Goal: Information Seeking & Learning: Learn about a topic

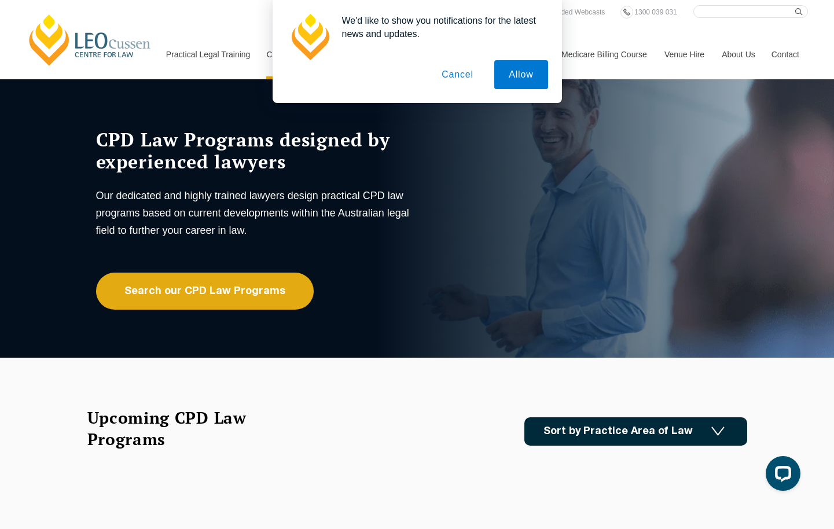
click at [456, 75] on button "Cancel" at bounding box center [457, 74] width 61 height 29
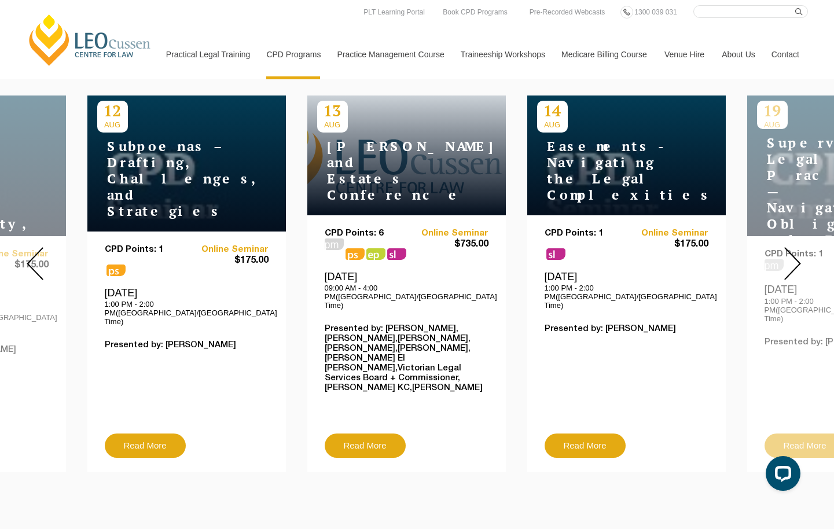
scroll to position [379, 0]
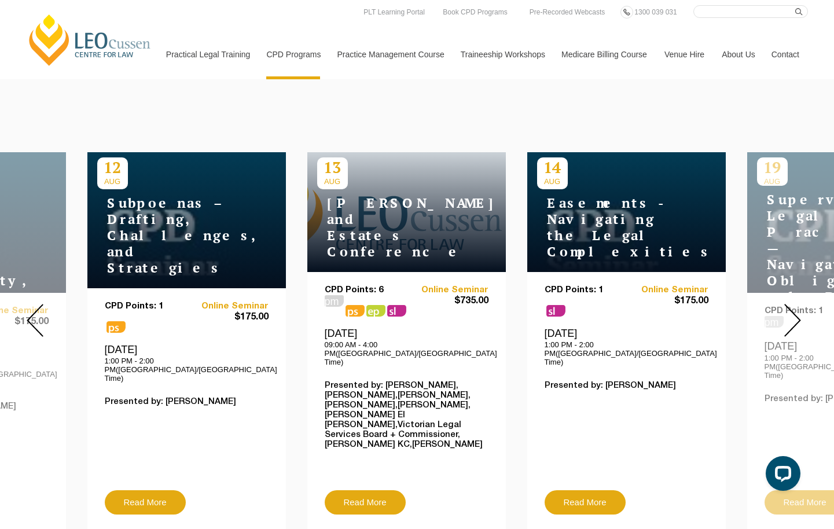
click at [792, 310] on img at bounding box center [793, 320] width 17 height 33
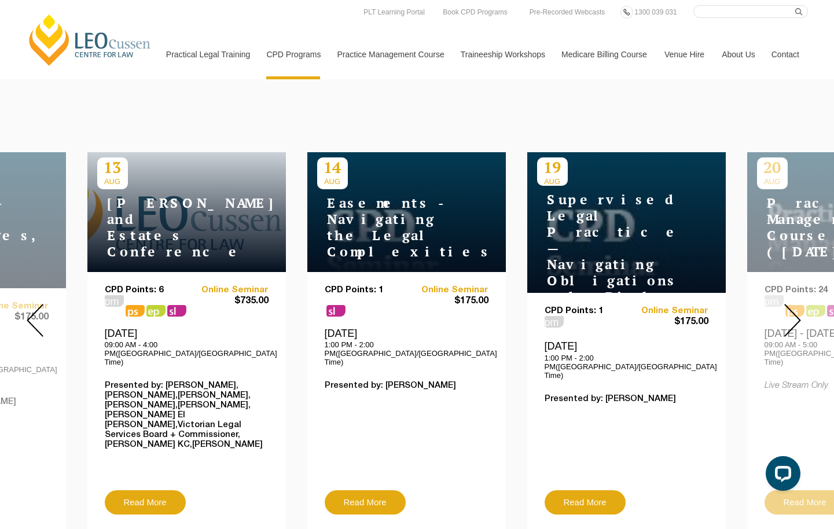
click at [792, 310] on img at bounding box center [793, 320] width 17 height 33
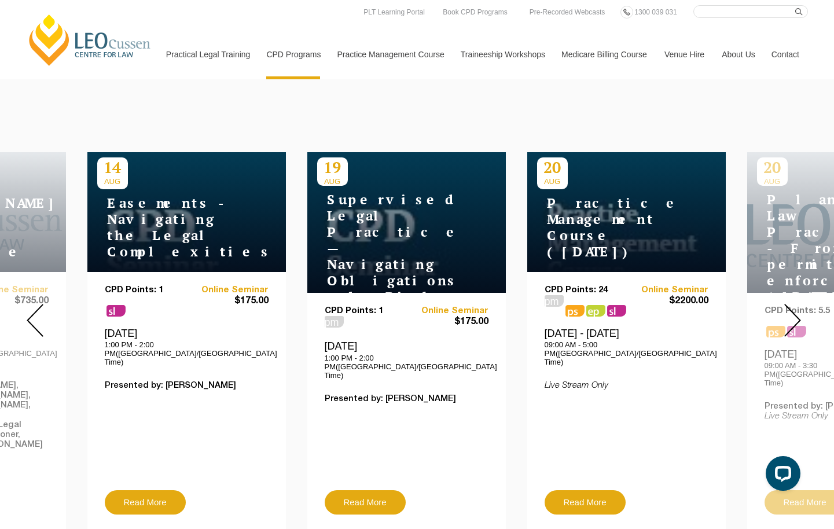
click at [358, 227] on h4 "Supervised Legal Practice — Navigating Obligations and Risks" at bounding box center [389, 248] width 145 height 113
click at [369, 271] on h4 "Supervised Legal Practice — Navigating Obligations and Risks" at bounding box center [389, 248] width 145 height 113
click at [384, 490] on link "Read More" at bounding box center [365, 502] width 81 height 24
click at [790, 305] on img at bounding box center [793, 320] width 17 height 33
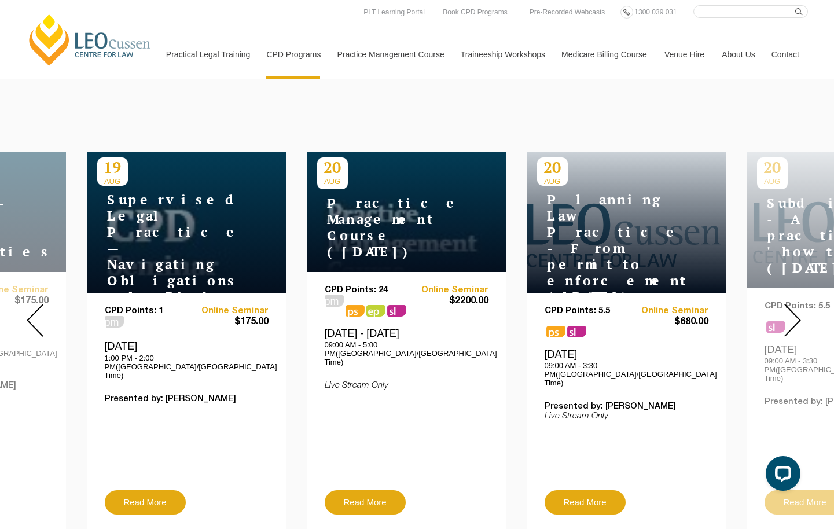
click at [790, 305] on img at bounding box center [793, 320] width 17 height 33
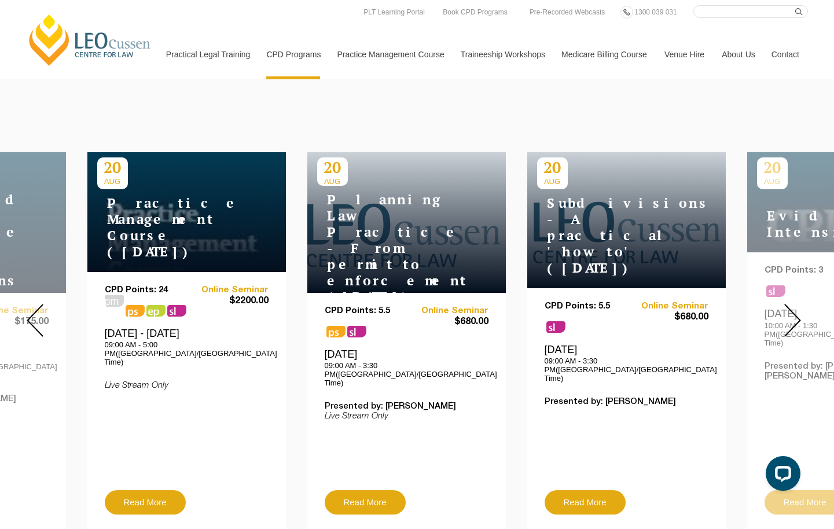
click at [790, 305] on img at bounding box center [793, 320] width 17 height 33
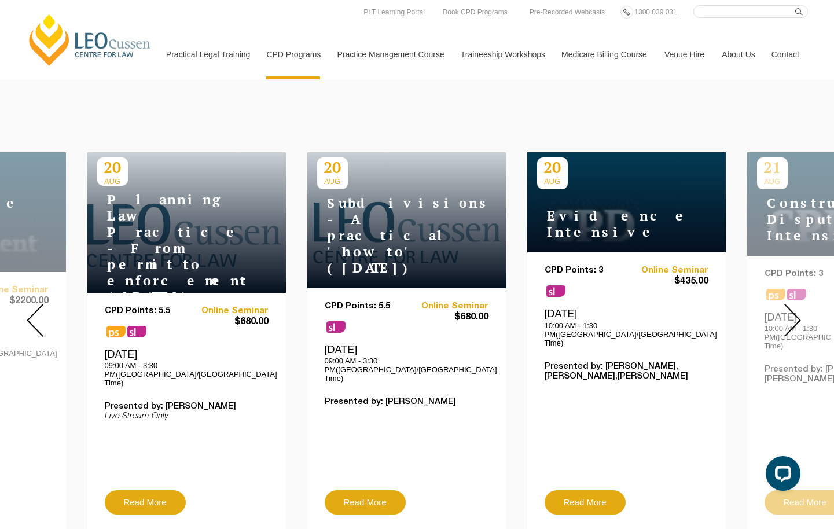
click at [790, 305] on img at bounding box center [793, 320] width 17 height 33
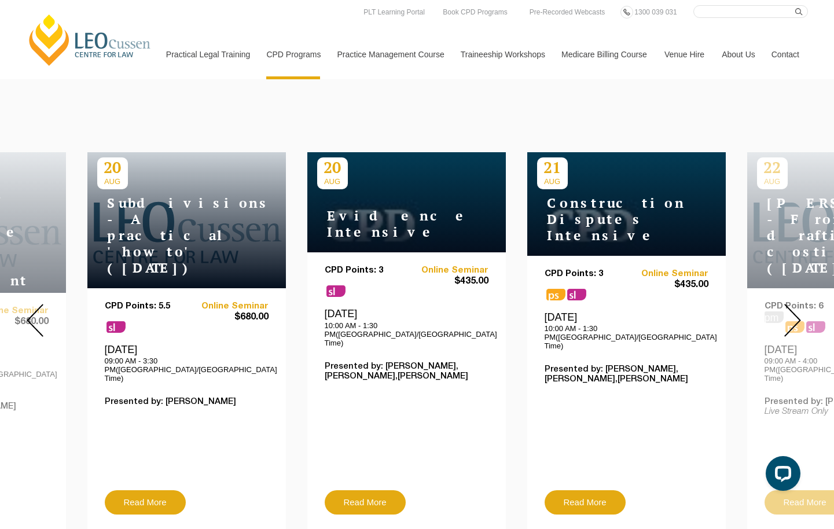
click at [790, 305] on img at bounding box center [793, 320] width 17 height 33
click at [799, 307] on img at bounding box center [793, 320] width 17 height 33
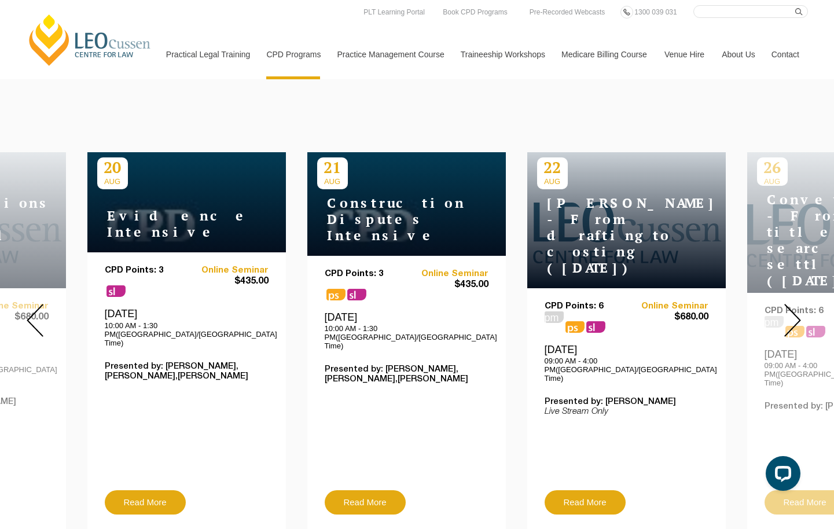
click at [799, 307] on img at bounding box center [793, 320] width 17 height 33
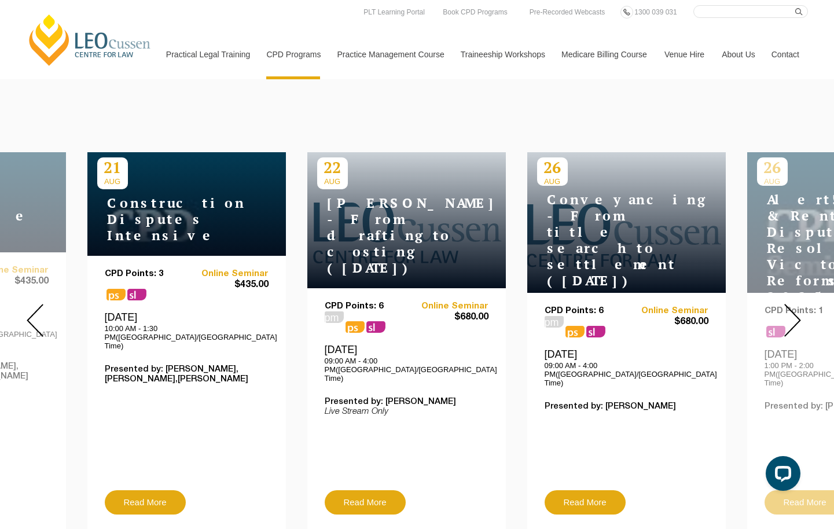
click at [799, 307] on img at bounding box center [793, 320] width 17 height 33
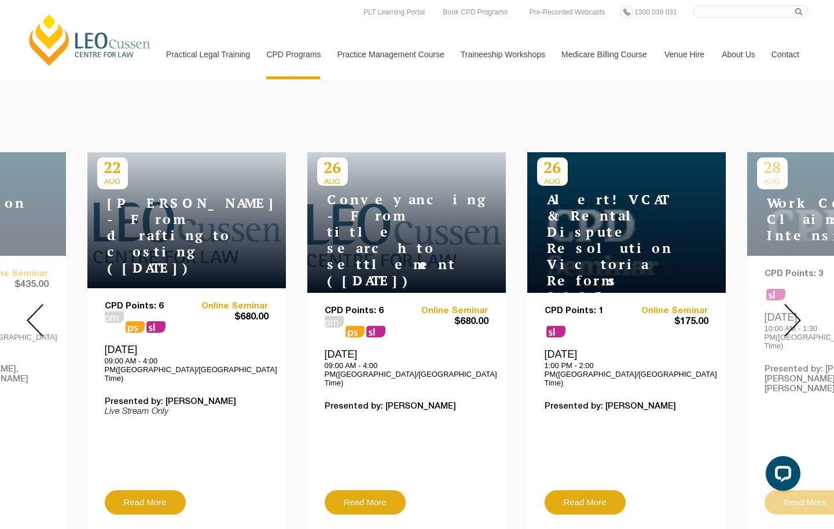
click at [796, 306] on img at bounding box center [793, 320] width 17 height 33
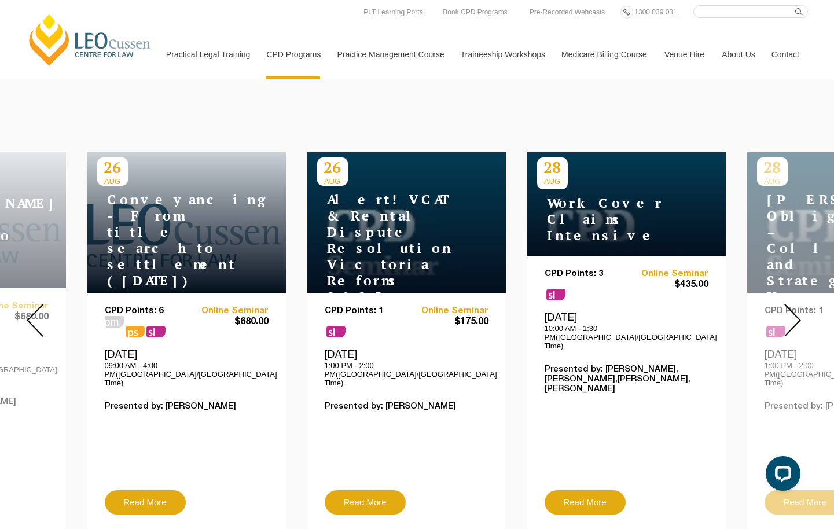
click at [796, 306] on img at bounding box center [793, 320] width 17 height 33
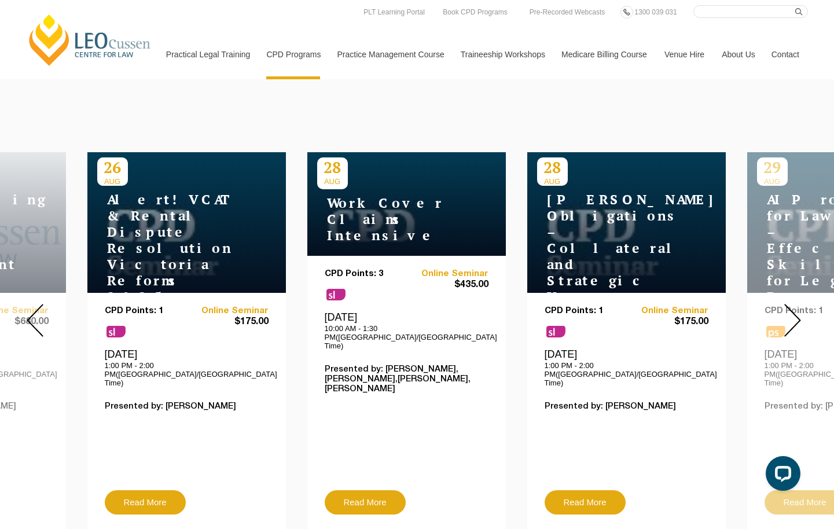
click at [796, 306] on img at bounding box center [793, 320] width 17 height 33
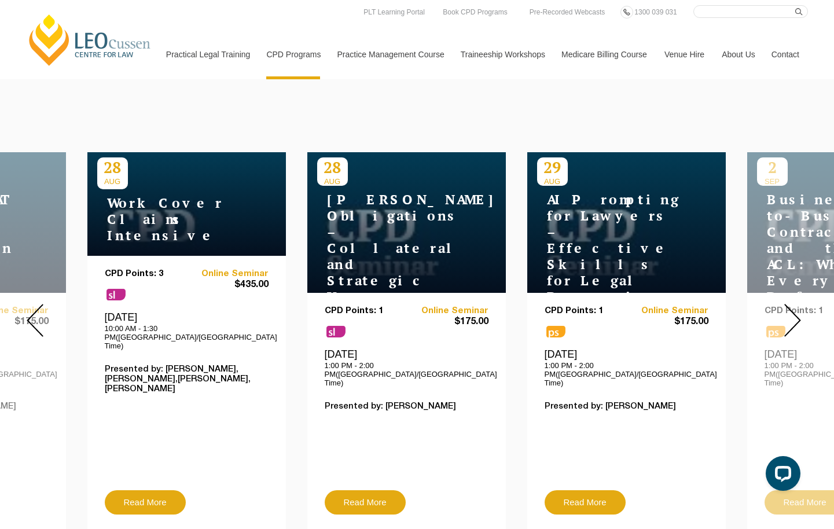
click at [796, 305] on img at bounding box center [793, 320] width 17 height 33
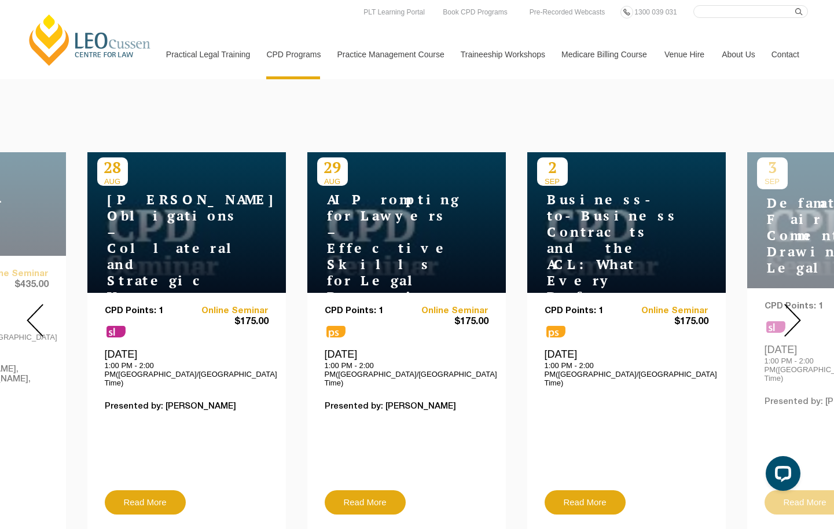
click at [796, 305] on img at bounding box center [793, 320] width 17 height 33
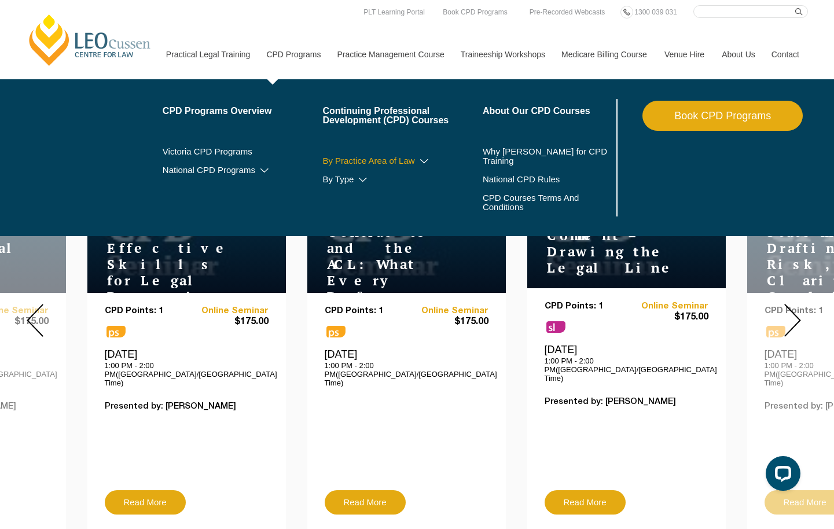
click at [335, 163] on link "By Practice Area of Law" at bounding box center [403, 160] width 160 height 9
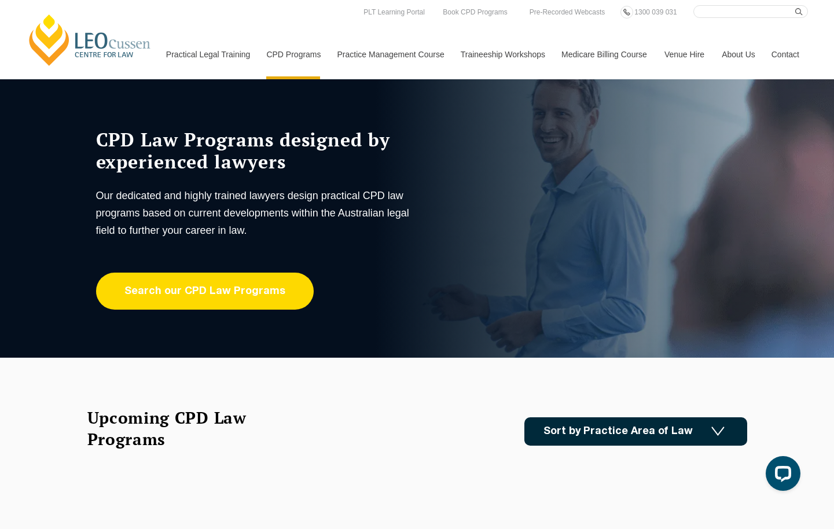
click at [233, 281] on link "Search our CPD Law Programs" at bounding box center [205, 291] width 218 height 37
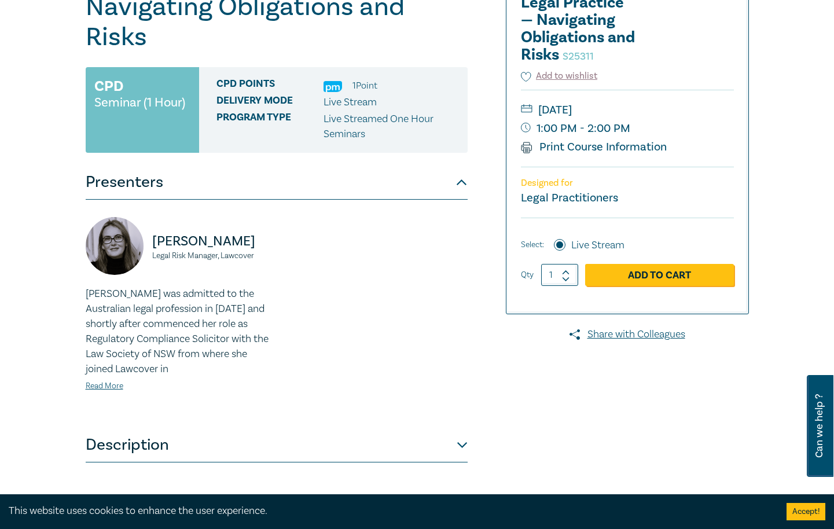
scroll to position [275, 0]
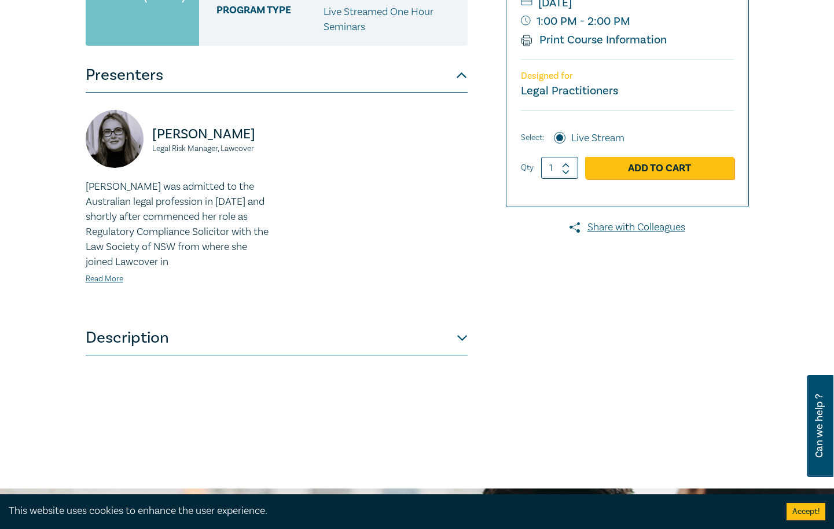
click at [214, 337] on button "Description" at bounding box center [277, 338] width 382 height 35
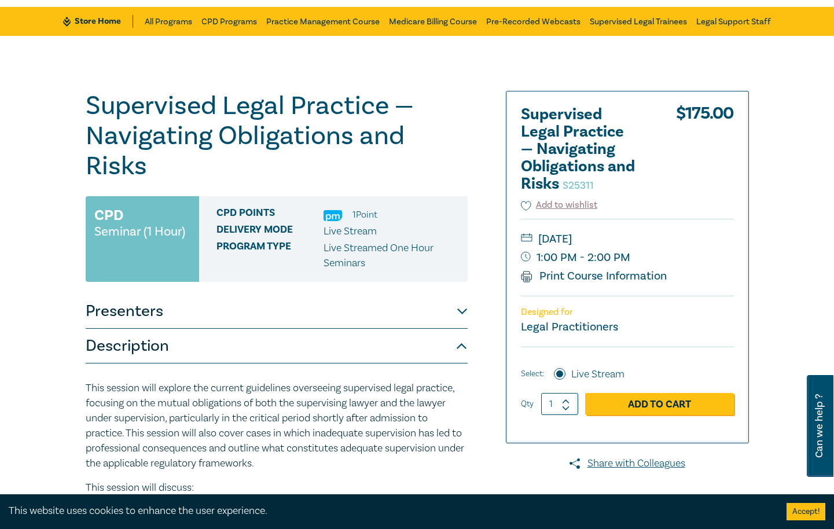
scroll to position [0, 0]
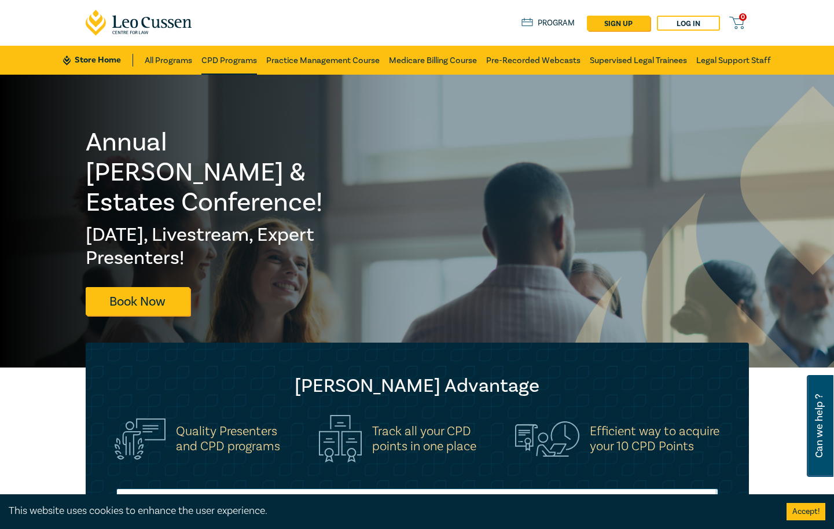
click at [210, 63] on link "CPD Programs" at bounding box center [230, 60] width 56 height 29
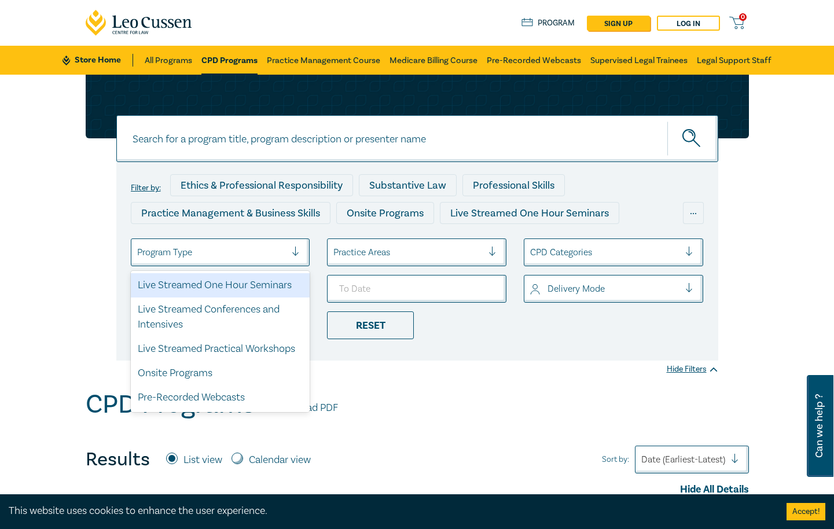
click at [242, 245] on div at bounding box center [211, 252] width 149 height 15
click at [760, 203] on div "Filter by: Ethics & Professional Responsibility Substantive Law Professional Sk…" at bounding box center [417, 232] width 834 height 315
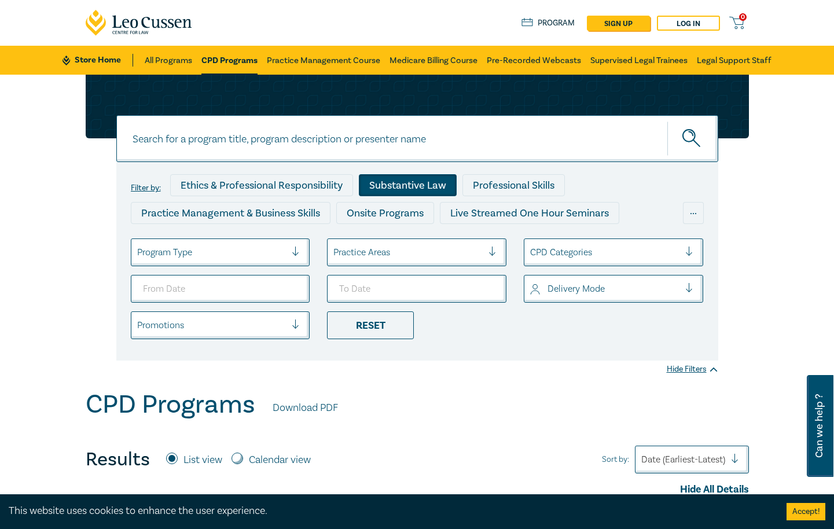
click at [419, 185] on div "Substantive Law" at bounding box center [408, 185] width 98 height 22
click at [378, 330] on div "Reset" at bounding box center [370, 326] width 87 height 28
click at [412, 186] on div "Substantive Law" at bounding box center [408, 185] width 98 height 22
click at [683, 149] on icon "submit" at bounding box center [693, 139] width 20 height 20
click at [442, 382] on div "Filter by: Ethics & Professional Responsibility Substantive Law Professional Sk…" at bounding box center [417, 232] width 834 height 315
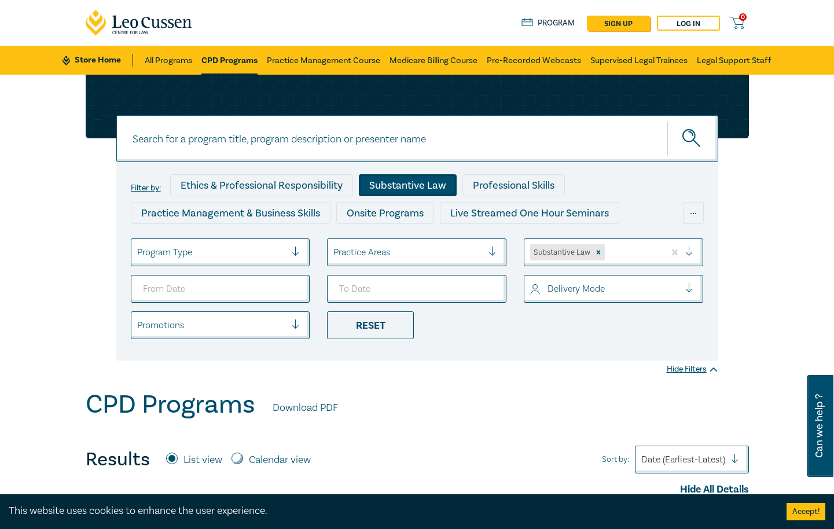
click at [241, 459] on input "Calendar view" at bounding box center [238, 459] width 12 height 12
radio input "true"
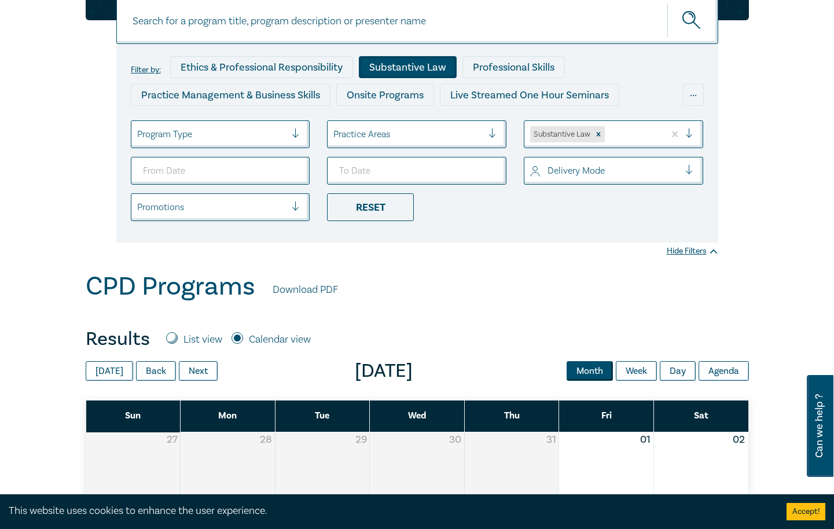
scroll to position [344, 0]
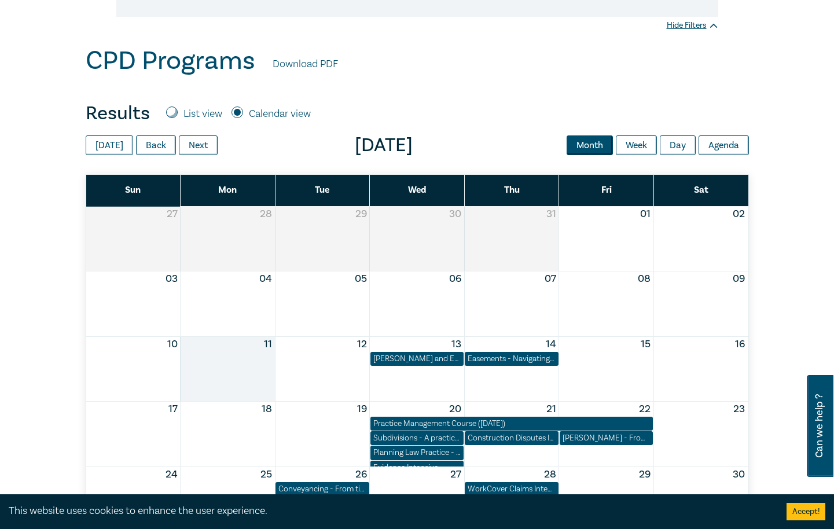
click at [201, 119] on label "List view" at bounding box center [203, 114] width 39 height 15
click at [178, 118] on input "List view" at bounding box center [172, 113] width 12 height 12
radio input "true"
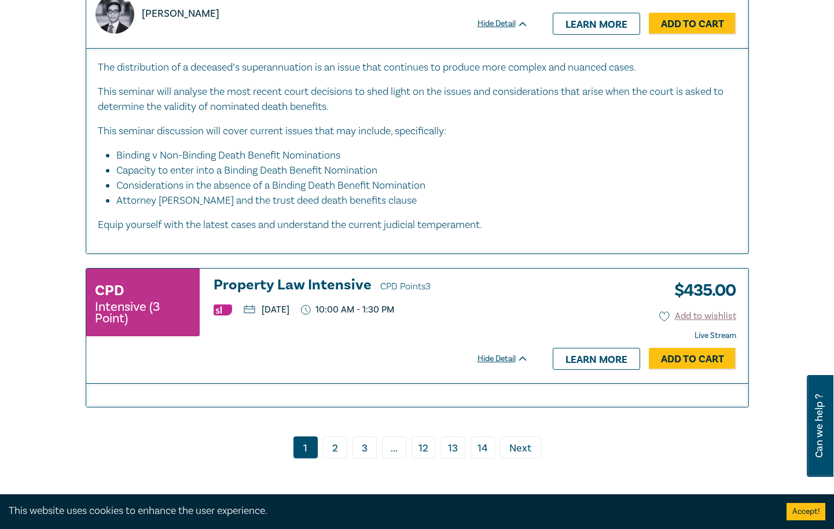
scroll to position [5529, 0]
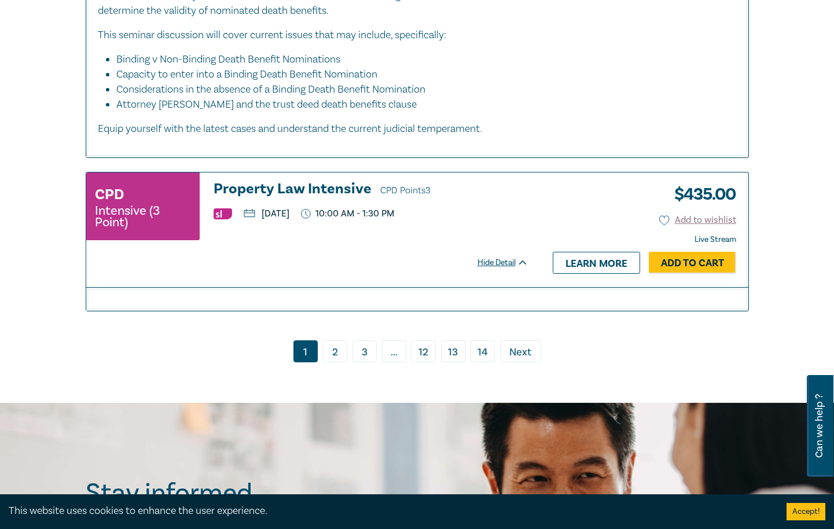
click at [342, 347] on link "2" at bounding box center [335, 351] width 24 height 22
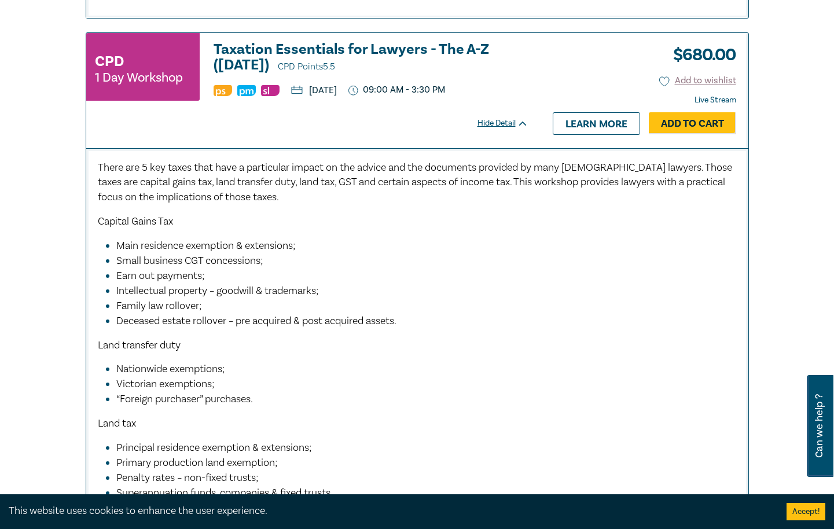
scroll to position [4651, 0]
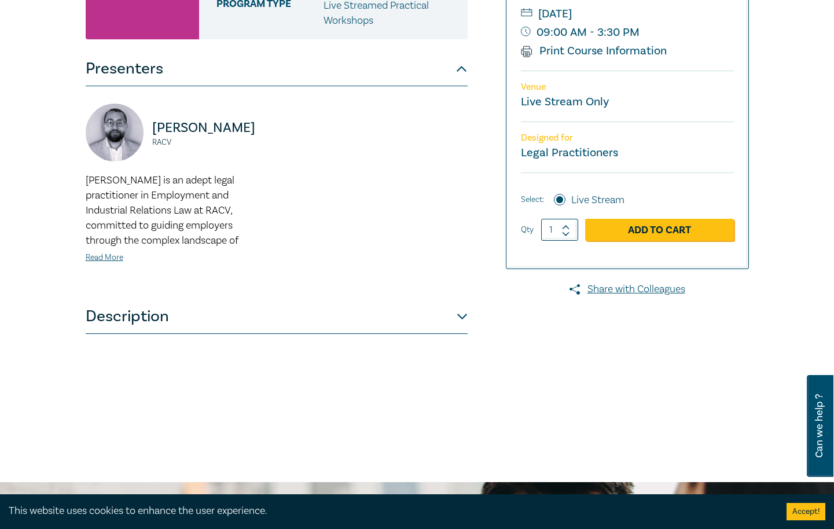
scroll to position [328, 0]
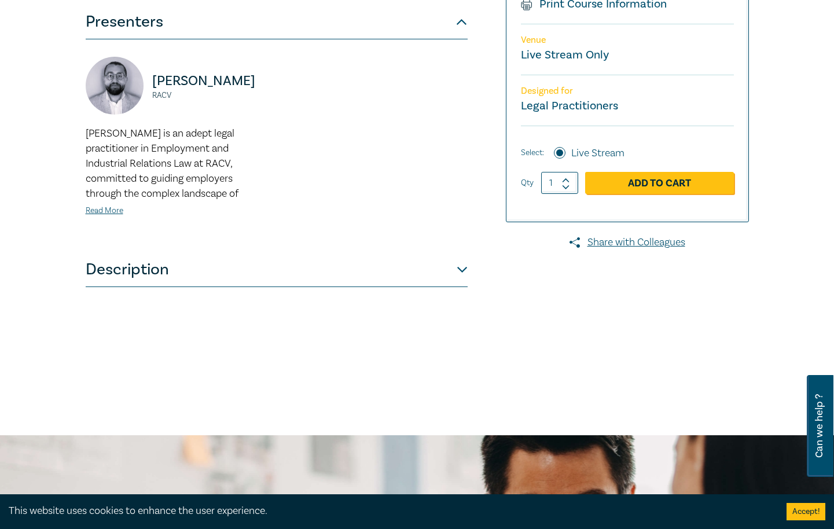
click at [347, 269] on button "Description" at bounding box center [277, 269] width 382 height 35
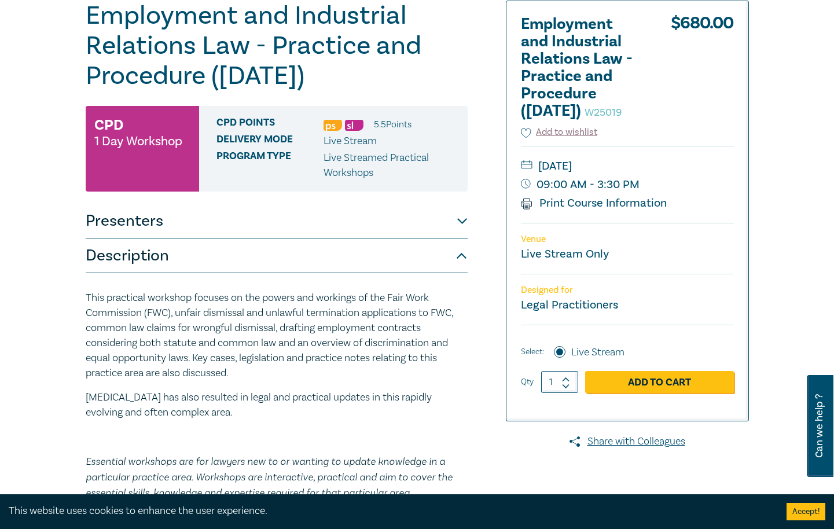
scroll to position [129, 0]
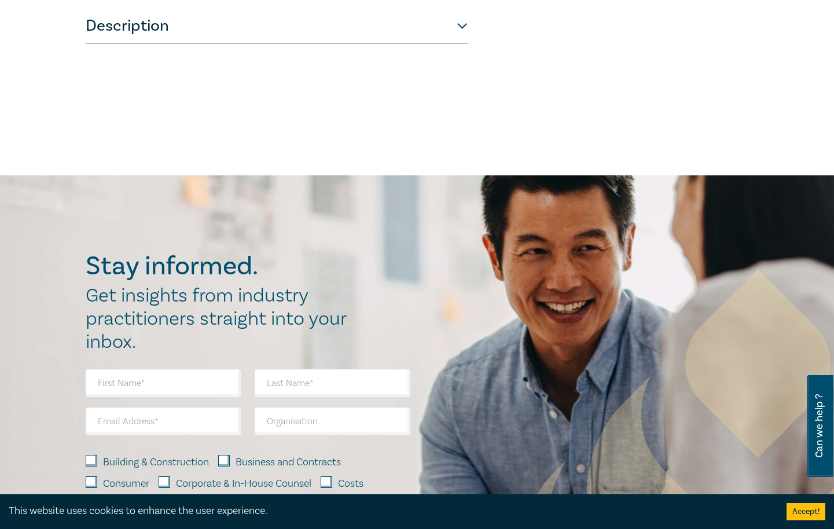
scroll to position [581, 0]
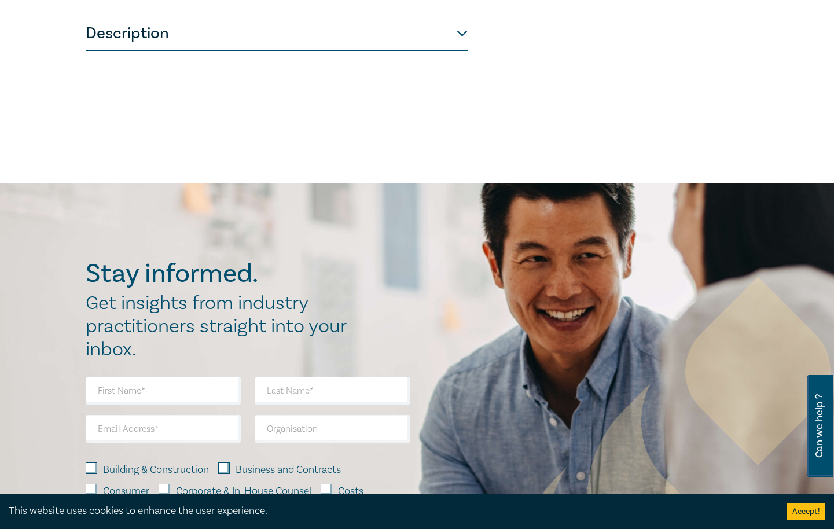
click at [460, 39] on button "Description" at bounding box center [277, 33] width 382 height 35
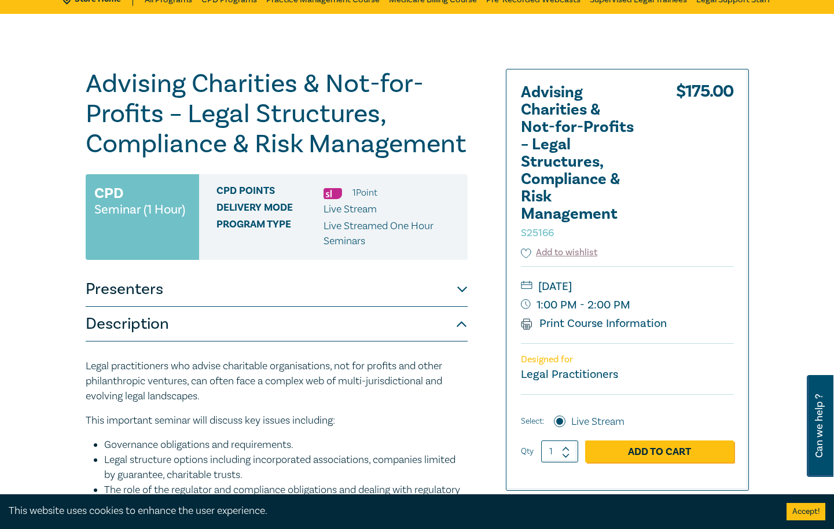
scroll to position [0, 0]
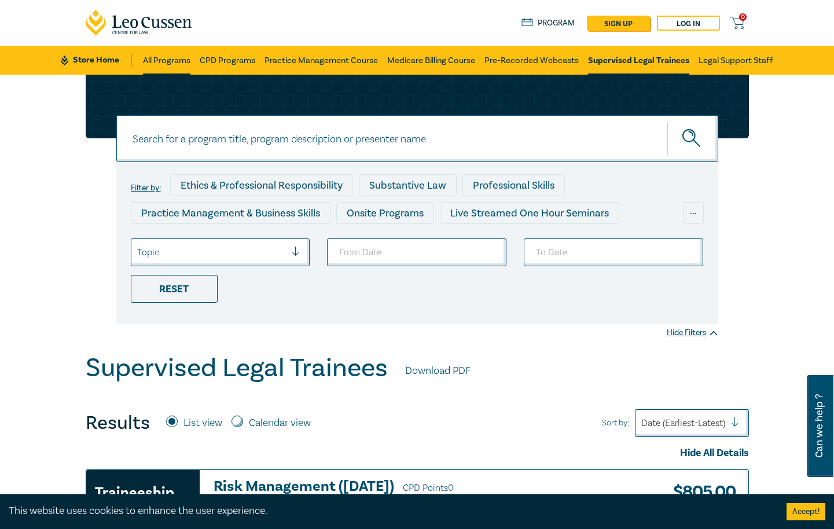
click at [177, 56] on link "All Programs" at bounding box center [166, 60] width 47 height 29
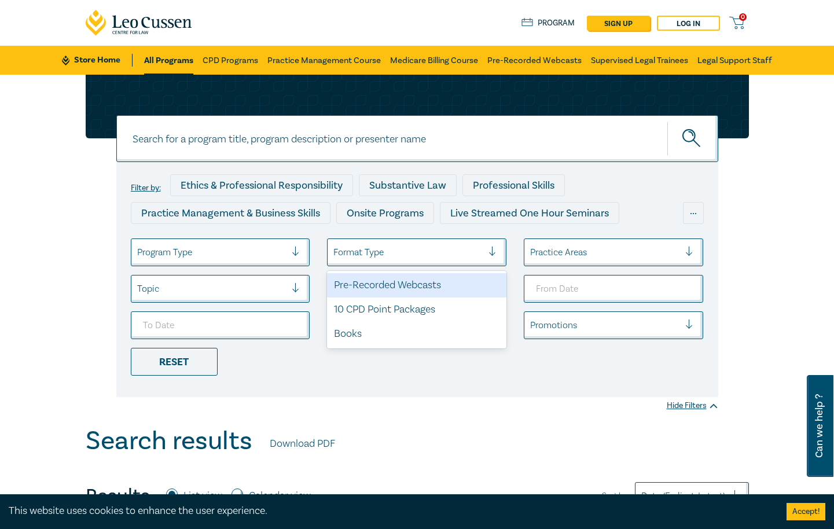
click at [495, 246] on div at bounding box center [497, 252] width 17 height 27
click at [268, 258] on div at bounding box center [211, 252] width 149 height 15
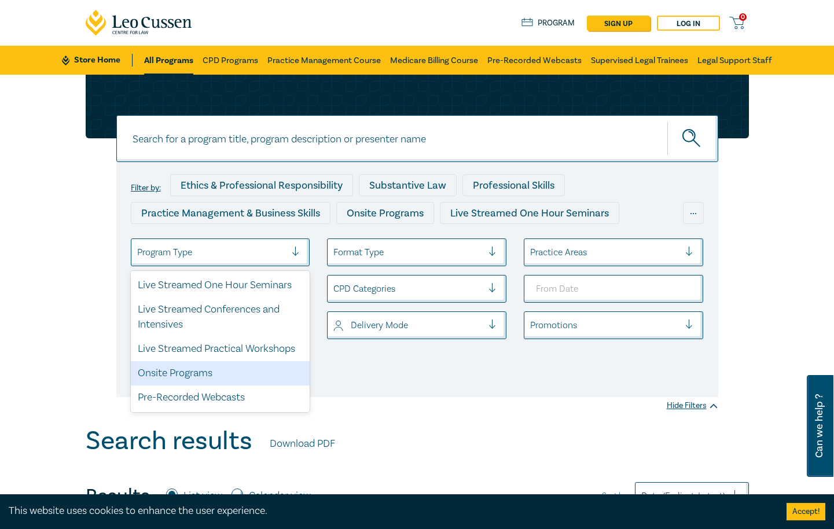
click at [285, 367] on div "Onsite Programs" at bounding box center [221, 373] width 180 height 24
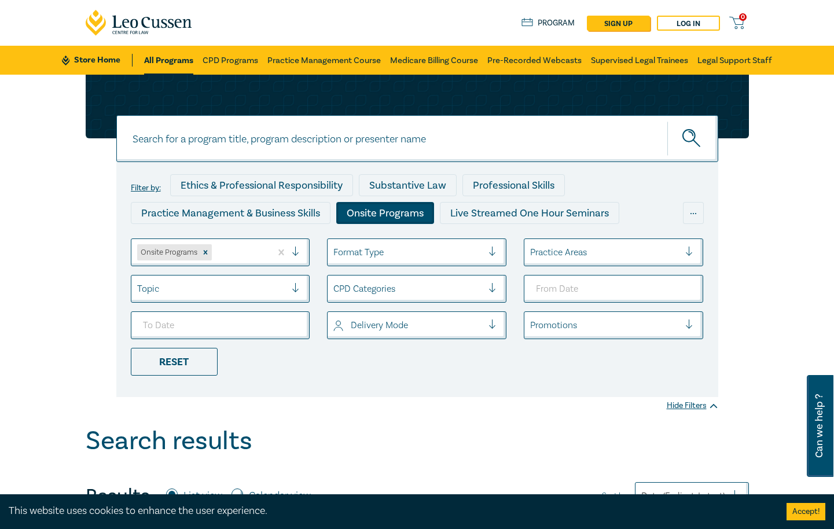
click at [703, 139] on button "submit" at bounding box center [693, 138] width 51 height 35
